Goal: Find specific fact: Find specific fact

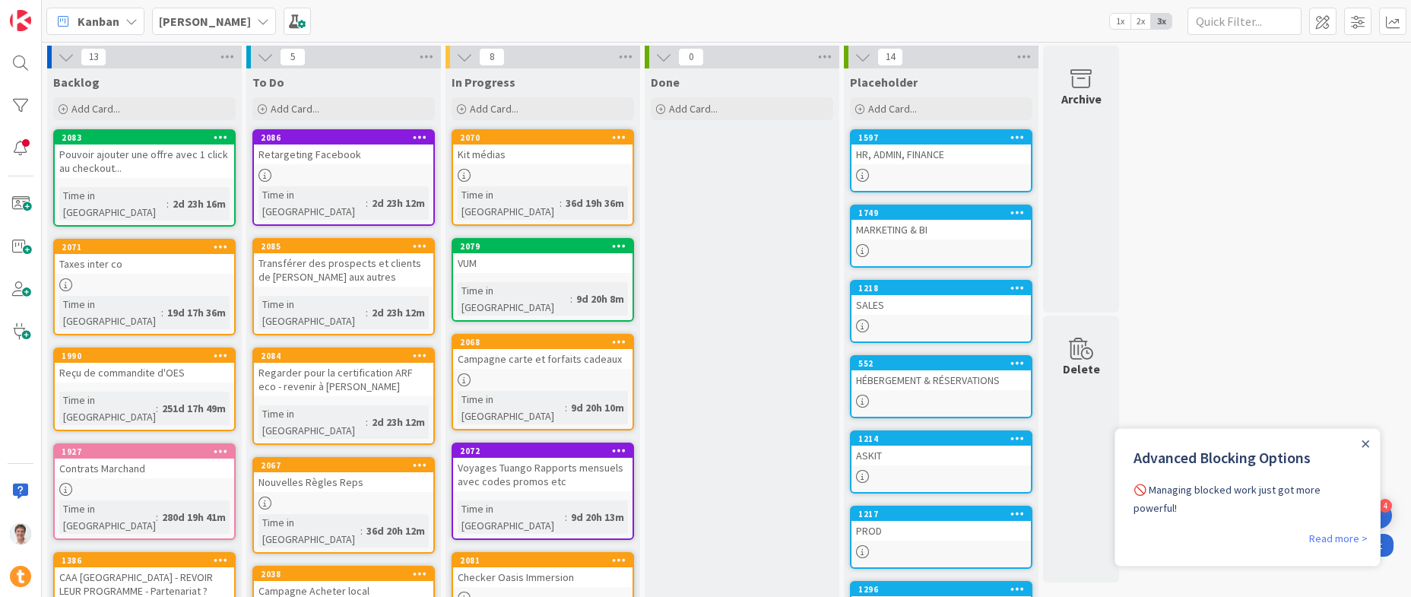
click at [933, 160] on div "HR, ADMIN, FINANCE" at bounding box center [940, 154] width 179 height 20
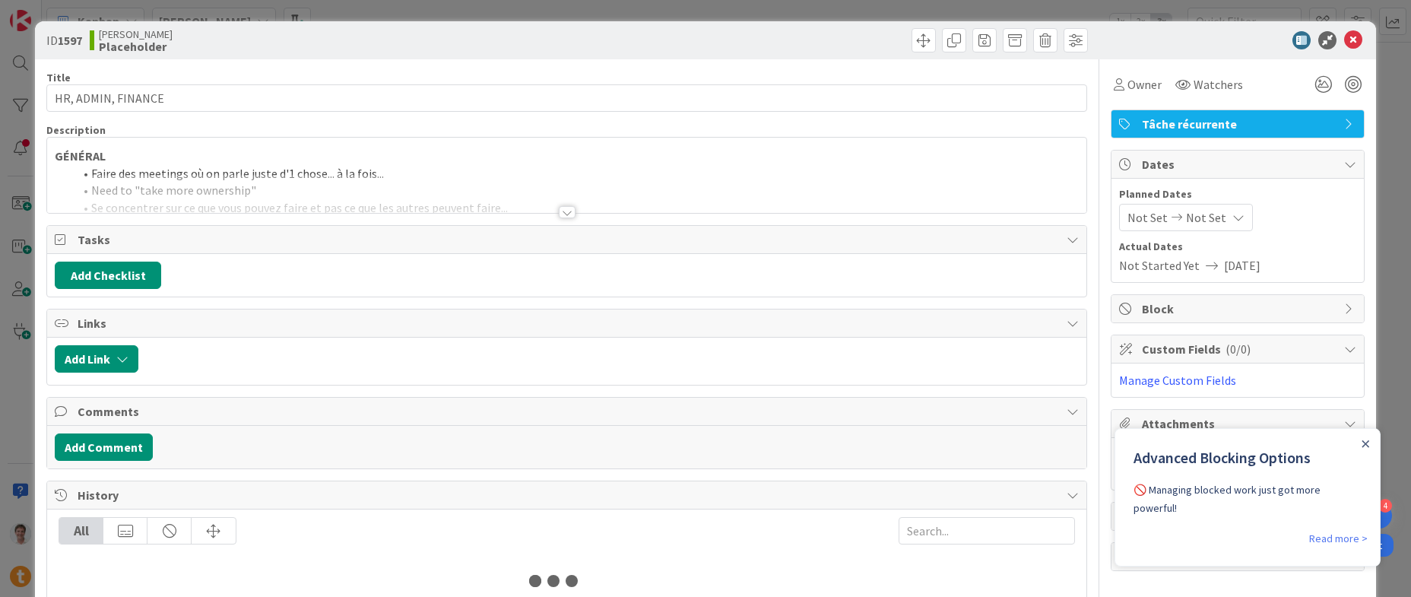
click at [228, 185] on div at bounding box center [566, 193] width 1038 height 39
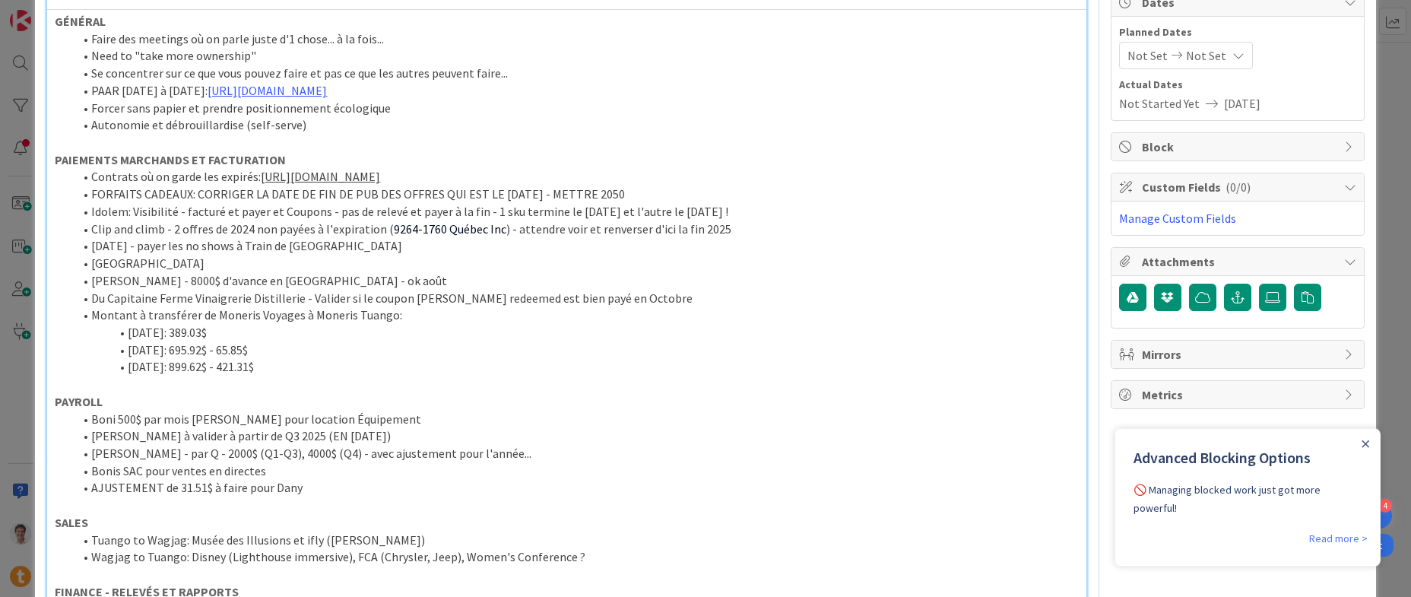
scroll to position [163, 0]
drag, startPoint x: 222, startPoint y: 331, endPoint x: 116, endPoint y: 332, distance: 106.4
click at [116, 332] on li "[DATE]: 389.03$" at bounding box center [575, 330] width 1005 height 17
click at [263, 350] on li "[DATE]: 695.92$ - 65.85$" at bounding box center [575, 348] width 1005 height 17
click at [169, 346] on li "[DATE]: 695.92$ - 65.85$" at bounding box center [575, 348] width 1005 height 17
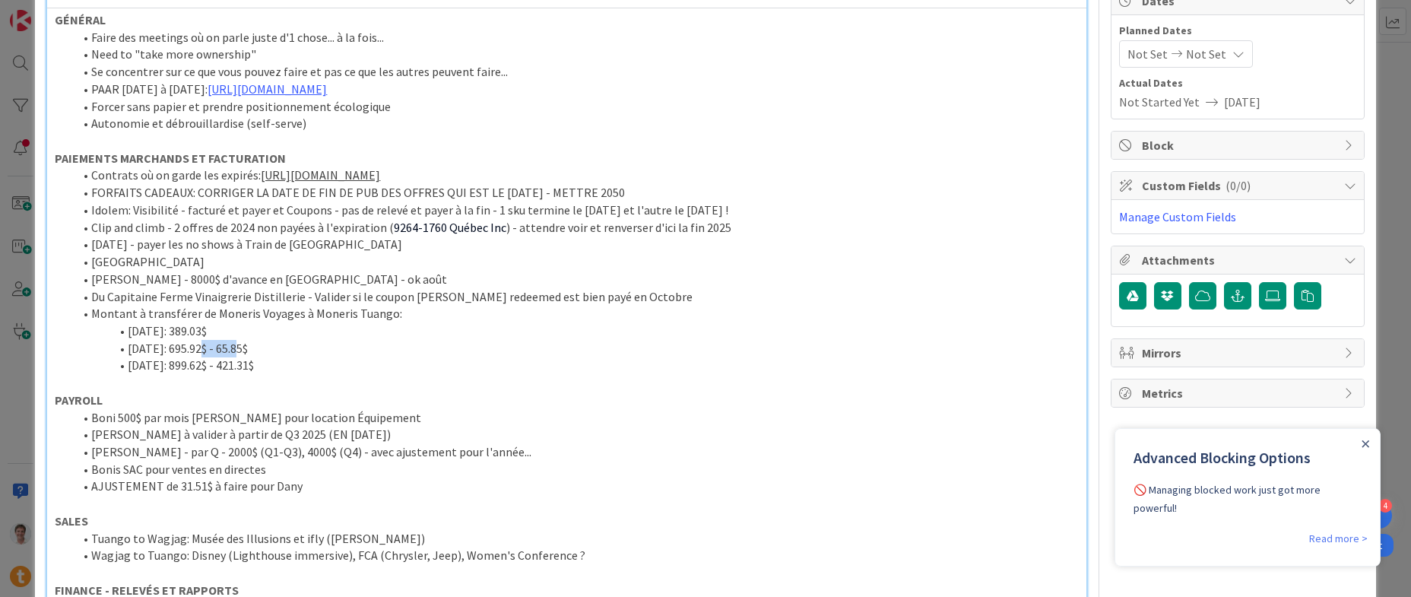
drag, startPoint x: 235, startPoint y: 350, endPoint x: 192, endPoint y: 350, distance: 42.6
click at [192, 350] on li "[DATE]: 695.92$ - 65.85$" at bounding box center [575, 348] width 1005 height 17
drag, startPoint x: 284, startPoint y: 350, endPoint x: 239, endPoint y: 347, distance: 45.7
click at [238, 348] on li "[DATE]: 695.92$ - 65.85$" at bounding box center [575, 348] width 1005 height 17
click at [286, 347] on li "[DATE]: 695.92$ - 65.85$" at bounding box center [575, 348] width 1005 height 17
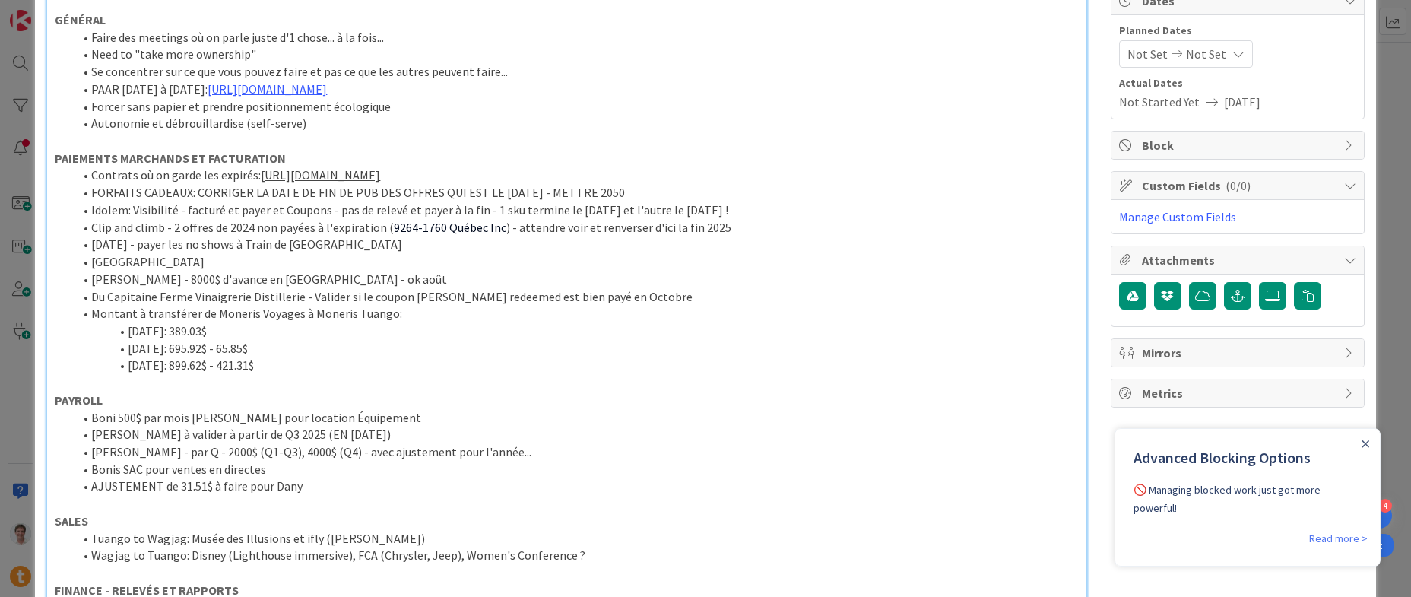
click at [156, 368] on li "[DATE]: 899.62$ - 421.31$" at bounding box center [575, 364] width 1005 height 17
drag, startPoint x: 185, startPoint y: 367, endPoint x: 227, endPoint y: 368, distance: 42.6
click at [227, 368] on li "[DATE]: 899.62$ - 421.31$" at bounding box center [575, 364] width 1005 height 17
drag, startPoint x: 272, startPoint y: 368, endPoint x: 233, endPoint y: 371, distance: 39.6
click at [233, 371] on li "[DATE]: 899.62$ - 421.31$" at bounding box center [575, 364] width 1005 height 17
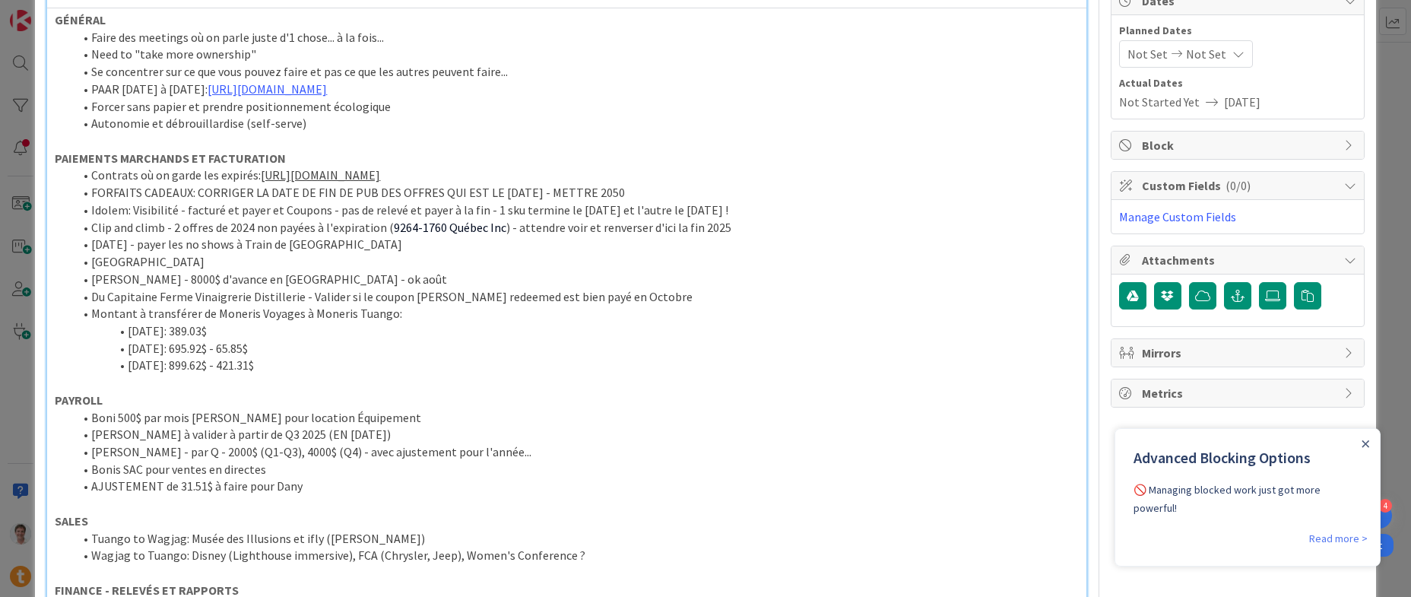
click at [188, 390] on p at bounding box center [566, 382] width 1023 height 17
click at [281, 369] on li "[DATE]: 899.62$ - 421.31$" at bounding box center [575, 364] width 1005 height 17
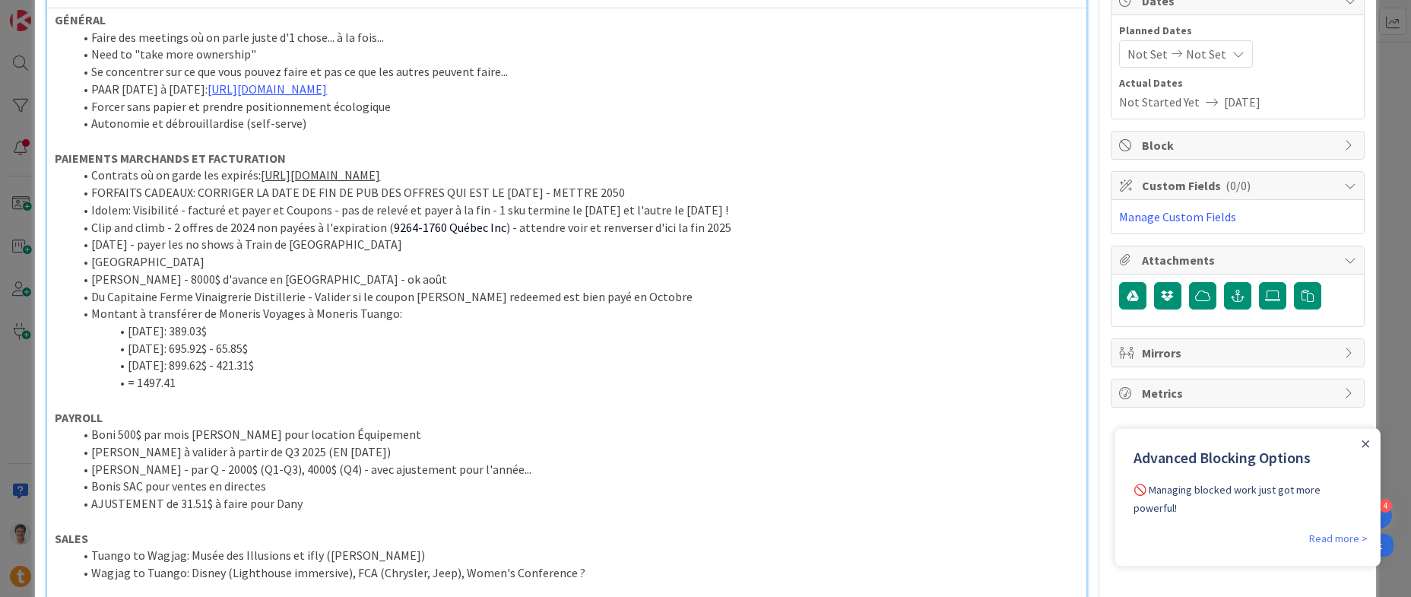
click at [277, 349] on li "[DATE]: 695.92$ - 65.85$" at bounding box center [575, 348] width 1005 height 17
drag, startPoint x: 209, startPoint y: 380, endPoint x: 93, endPoint y: 337, distance: 123.4
click at [94, 337] on ol "Contrats où on garde les expirés: [URL][DOMAIN_NAME] FORFAITS CADEAUX: CORRIGER…" at bounding box center [566, 278] width 1023 height 224
click at [155, 355] on li "[DATE]: 695.92$ - 65.85$" at bounding box center [575, 348] width 1005 height 17
drag, startPoint x: 216, startPoint y: 384, endPoint x: 129, endPoint y: 330, distance: 102.1
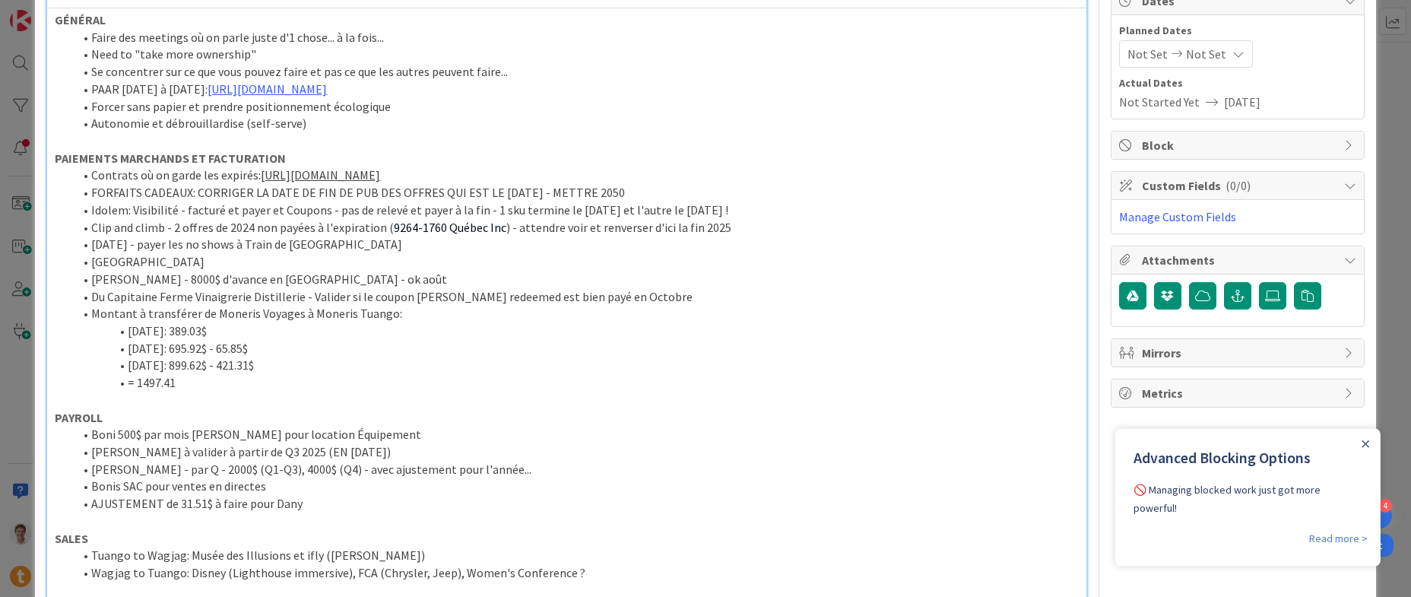
click at [129, 330] on ol "Contrats où on garde les expirés: [URL][DOMAIN_NAME] FORFAITS CADEAUX: CORRIGER…" at bounding box center [566, 278] width 1023 height 224
click at [175, 345] on li "[DATE]: 695.92$ - 65.85$" at bounding box center [575, 348] width 1005 height 17
drag, startPoint x: 194, startPoint y: 389, endPoint x: 74, endPoint y: 310, distance: 143.1
click at [74, 310] on ol "Contrats où on garde les expirés: [URL][DOMAIN_NAME] FORFAITS CADEAUX: CORRIGER…" at bounding box center [566, 278] width 1023 height 224
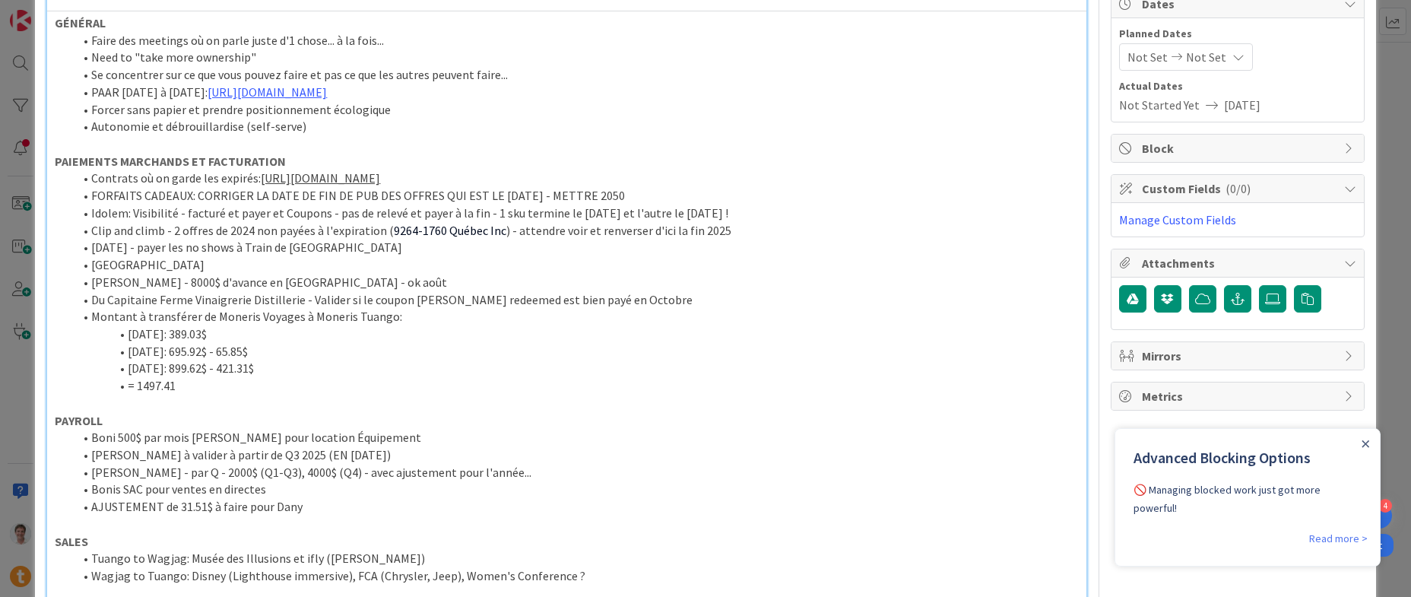
copy ol "Montant à transférer de Moneris Voyages à [PERSON_NAME]: [DATE]: 389.03$ [DATE]…"
